Goal: Navigation & Orientation: Find specific page/section

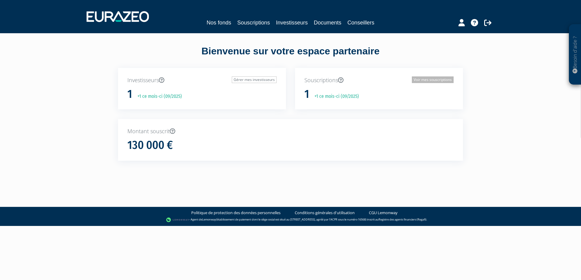
click at [416, 79] on link "Voir mes souscriptions" at bounding box center [433, 80] width 42 height 7
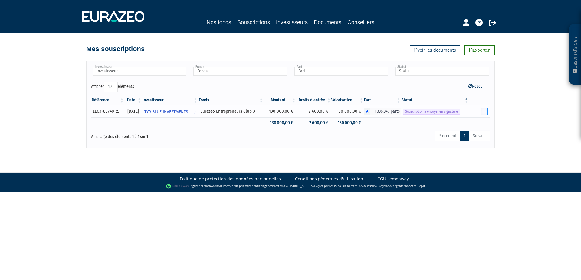
click at [485, 112] on button "button" at bounding box center [483, 112] width 7 height 8
click at [483, 111] on button "button" at bounding box center [483, 112] width 7 height 8
click at [476, 120] on link "Envoyer à signer" at bounding box center [468, 123] width 34 height 10
click at [484, 113] on icon "button" at bounding box center [483, 112] width 1 height 4
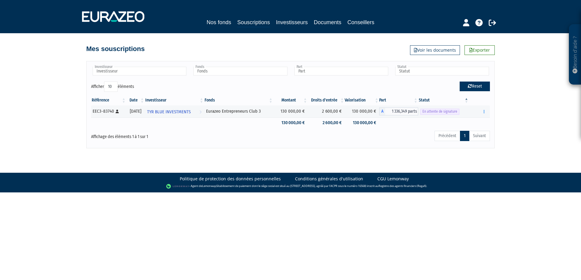
click at [474, 84] on button "Reset" at bounding box center [475, 87] width 30 height 10
type input "Investisseur"
type input "Fonds"
type input "Part"
type input "Statut"
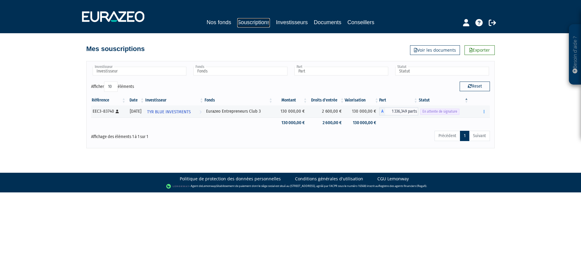
click at [252, 21] on link "Souscriptions" at bounding box center [253, 22] width 33 height 9
click at [221, 21] on link "Nos fonds" at bounding box center [219, 22] width 25 height 8
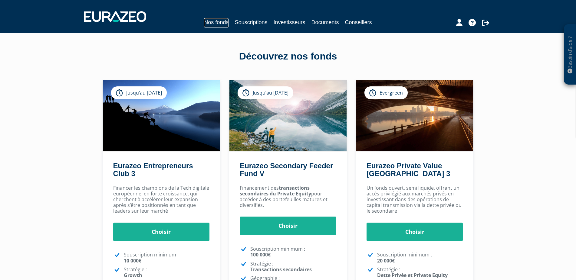
click at [218, 24] on link "Nos fonds" at bounding box center [216, 22] width 25 height 9
click at [255, 18] on link "Souscriptions" at bounding box center [250, 22] width 33 height 8
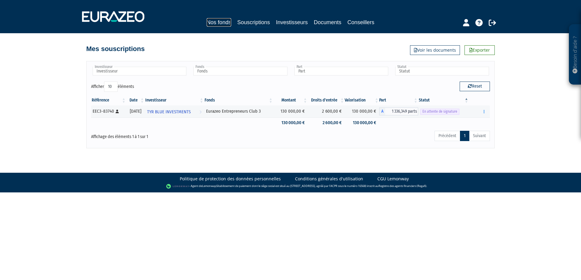
click at [212, 22] on link "Nos fonds" at bounding box center [219, 22] width 25 height 8
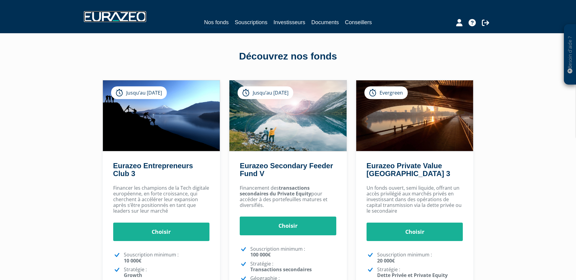
click at [108, 17] on img at bounding box center [115, 16] width 62 height 11
